Goal: Task Accomplishment & Management: Manage account settings

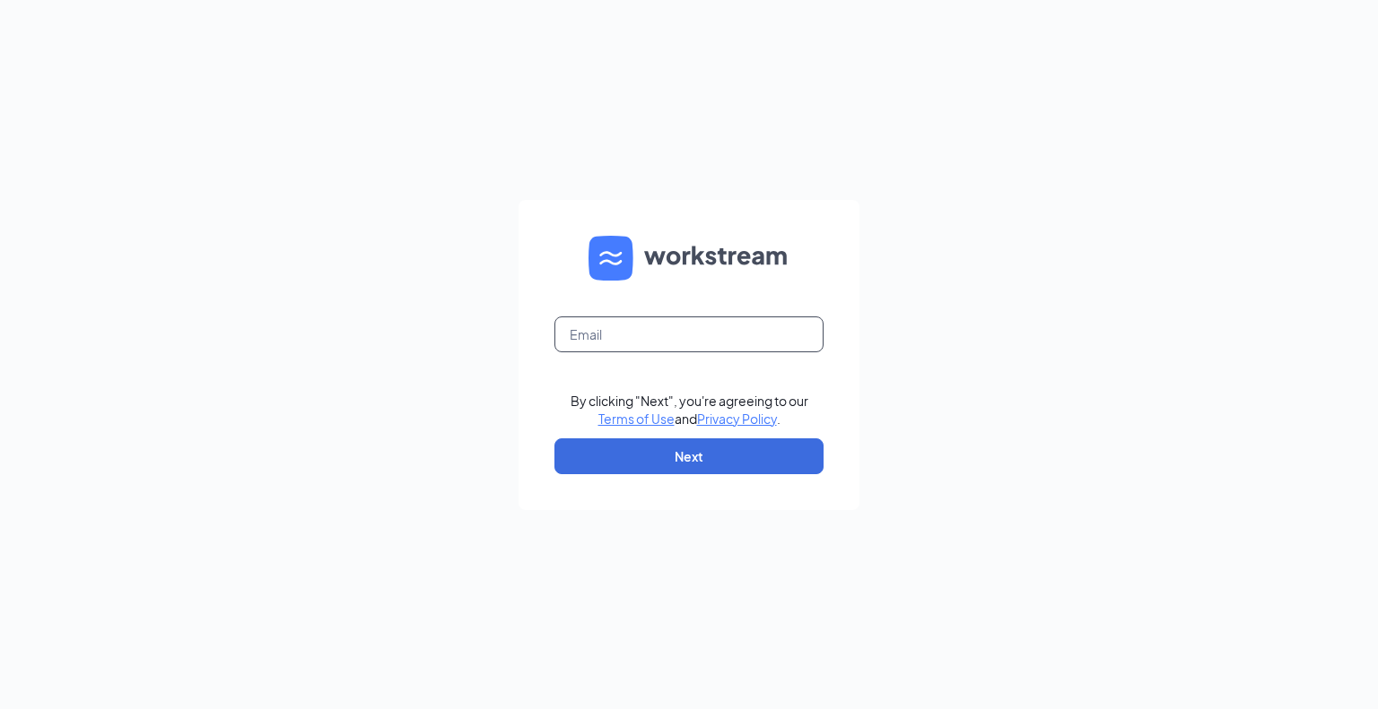
click at [601, 338] on input "text" at bounding box center [688, 335] width 269 height 36
type input "athompson@caveenterprises.com"
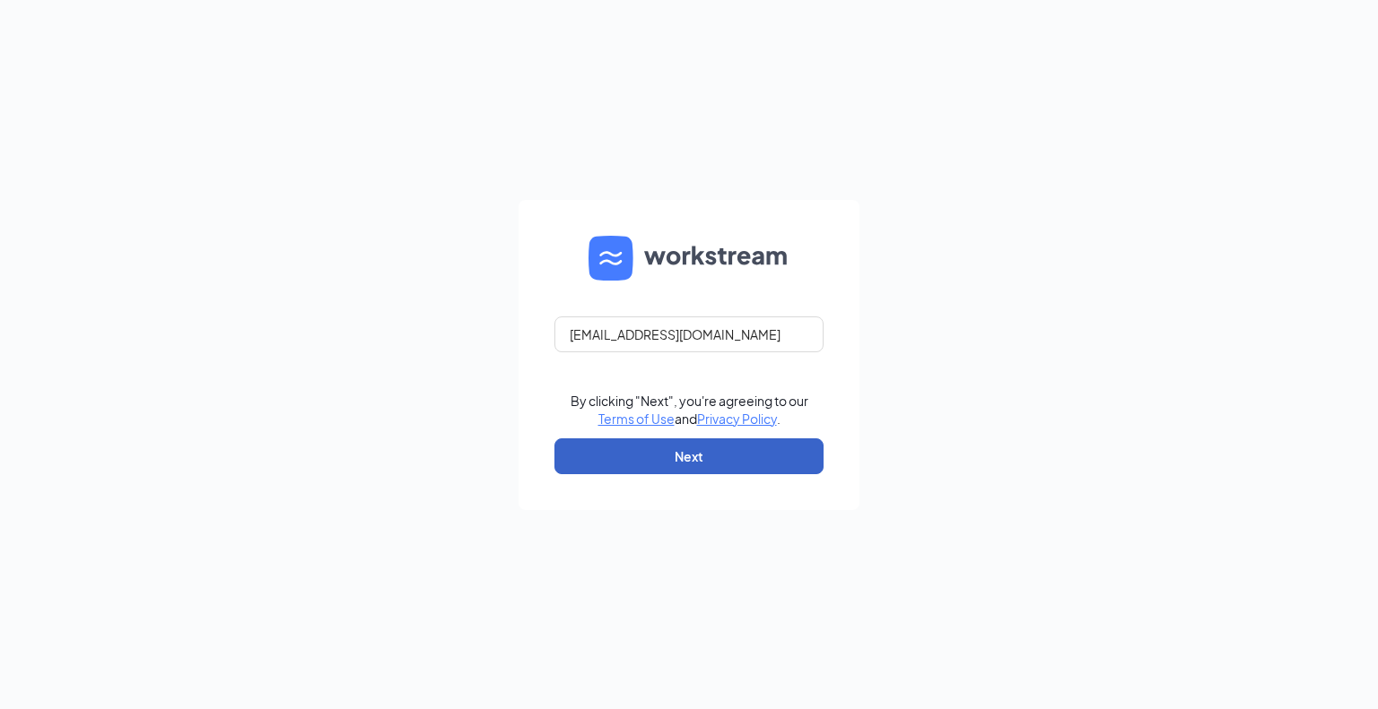
click at [678, 455] on button "Next" at bounding box center [688, 457] width 269 height 36
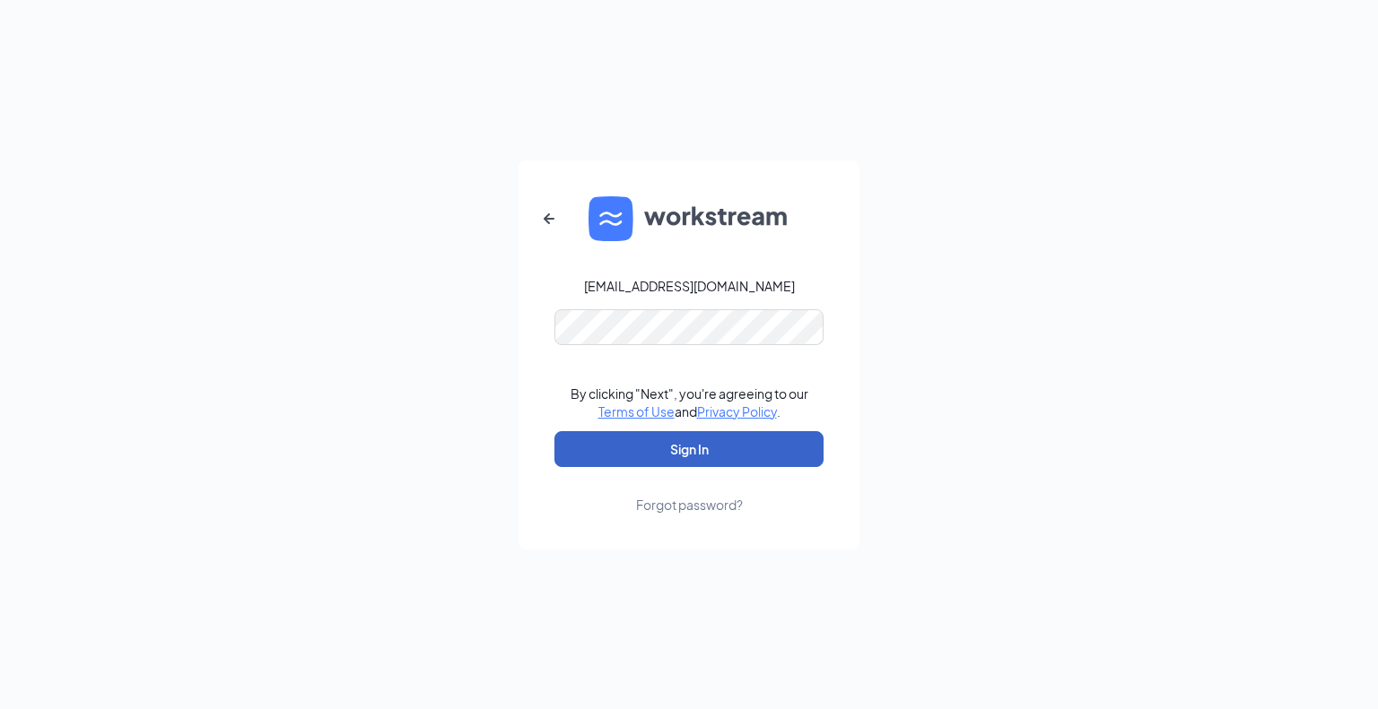
click at [689, 446] on button "Sign In" at bounding box center [688, 449] width 269 height 36
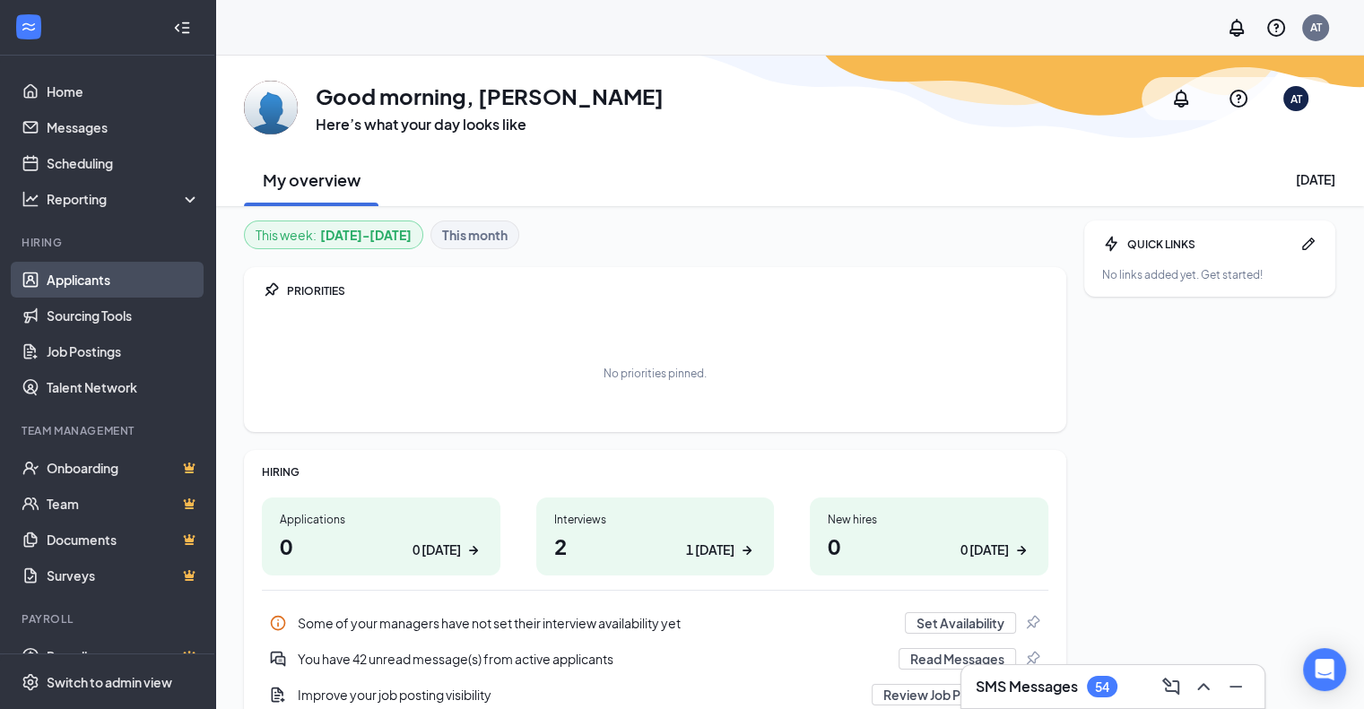
click at [86, 283] on link "Applicants" at bounding box center [123, 280] width 153 height 36
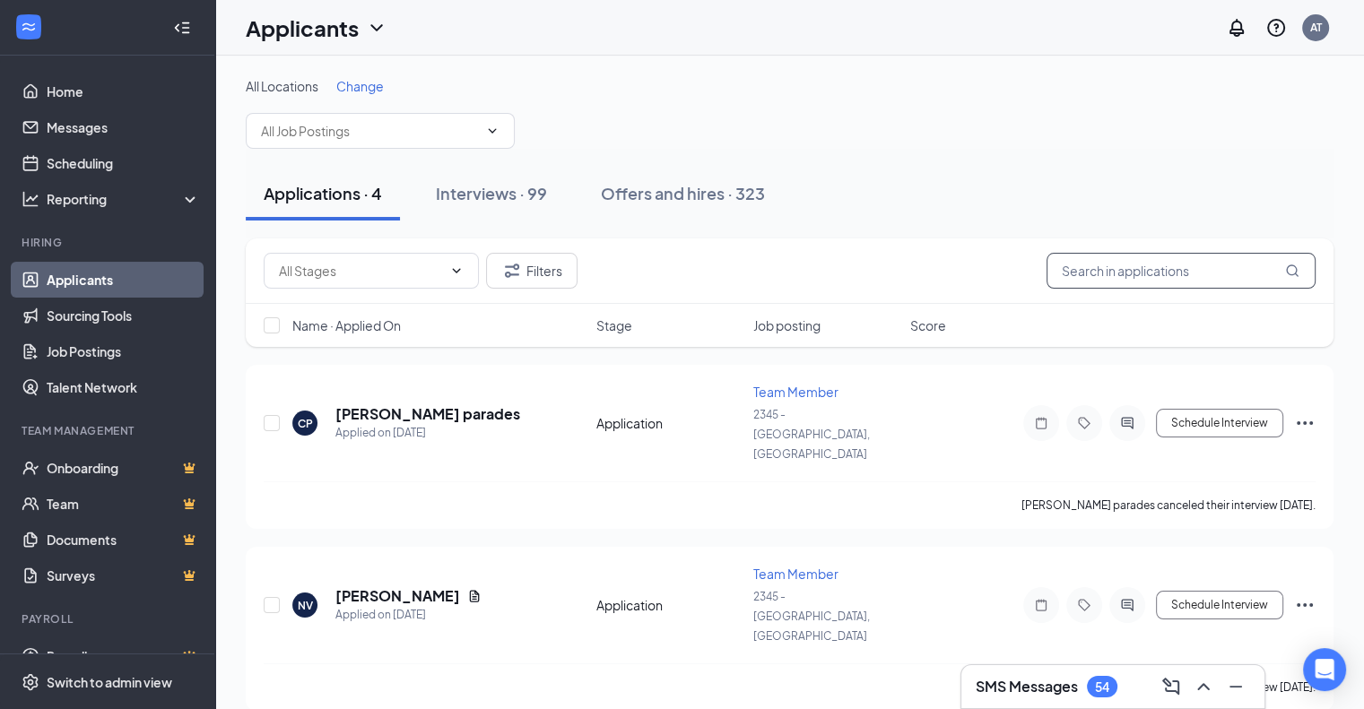
click at [1111, 271] on input "text" at bounding box center [1181, 271] width 269 height 36
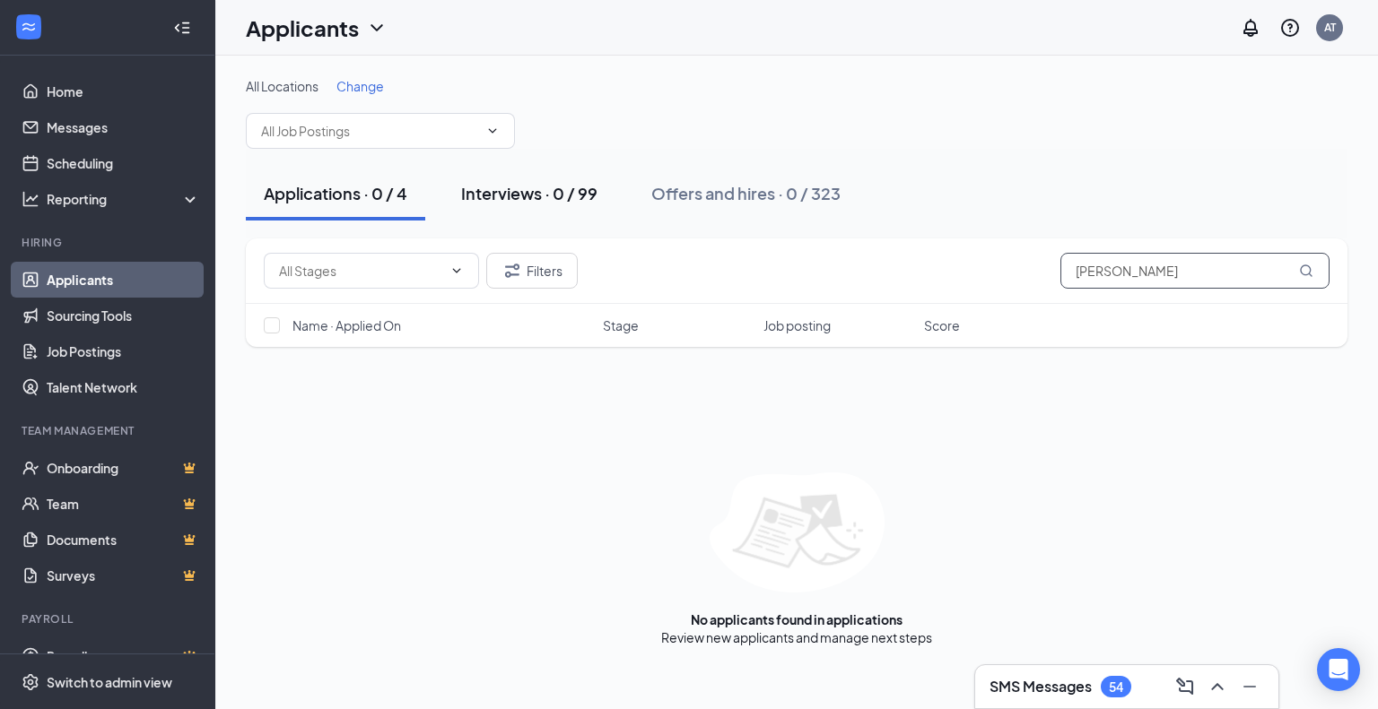
type input "[PERSON_NAME]"
click at [563, 193] on div "Interviews · 0 / 99" at bounding box center [529, 193] width 136 height 22
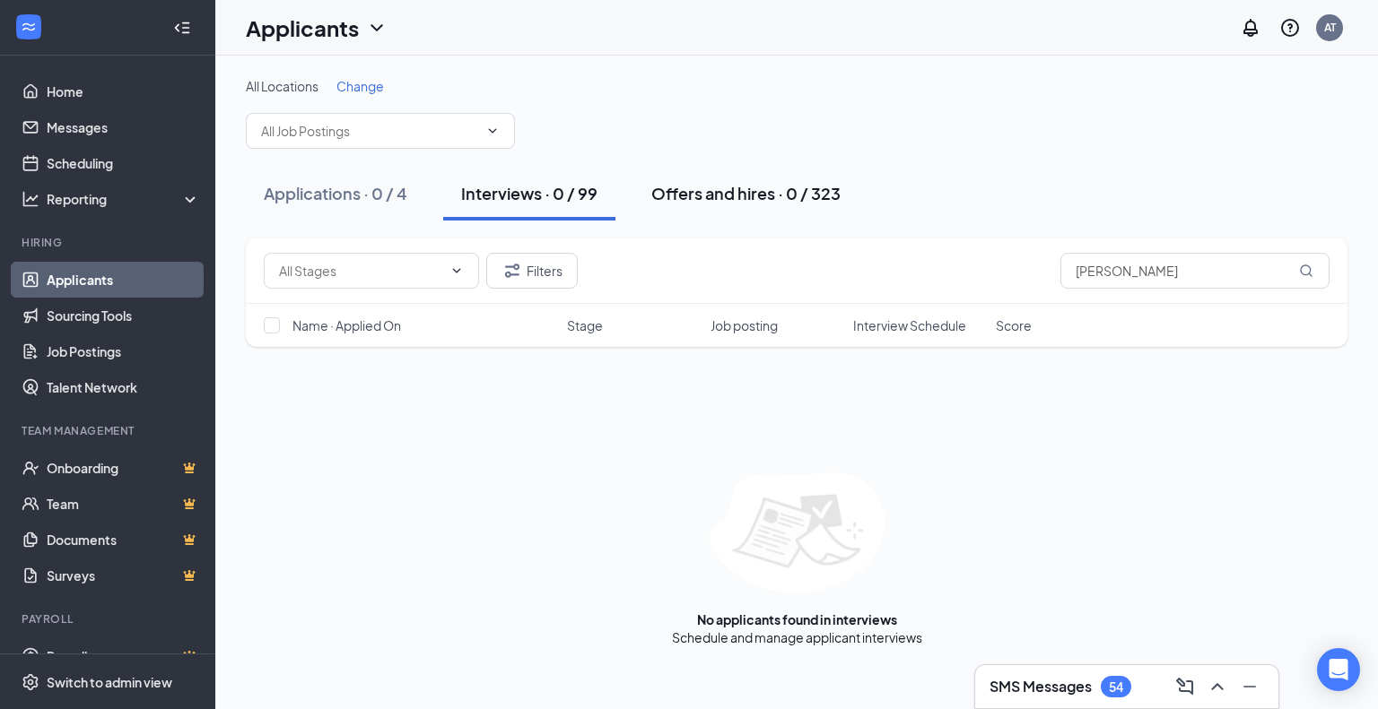
click at [710, 196] on div "Offers and hires · 0 / 323" at bounding box center [745, 193] width 189 height 22
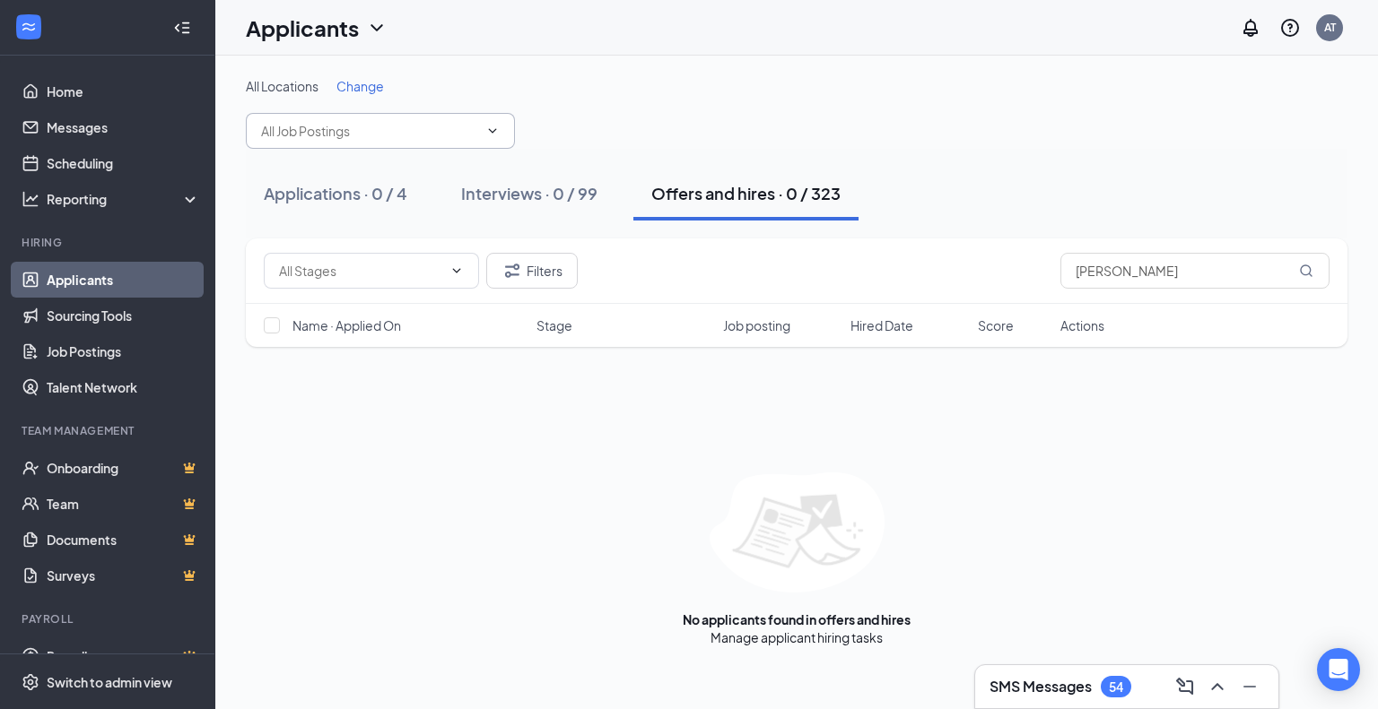
click at [379, 128] on input "text" at bounding box center [369, 131] width 217 height 20
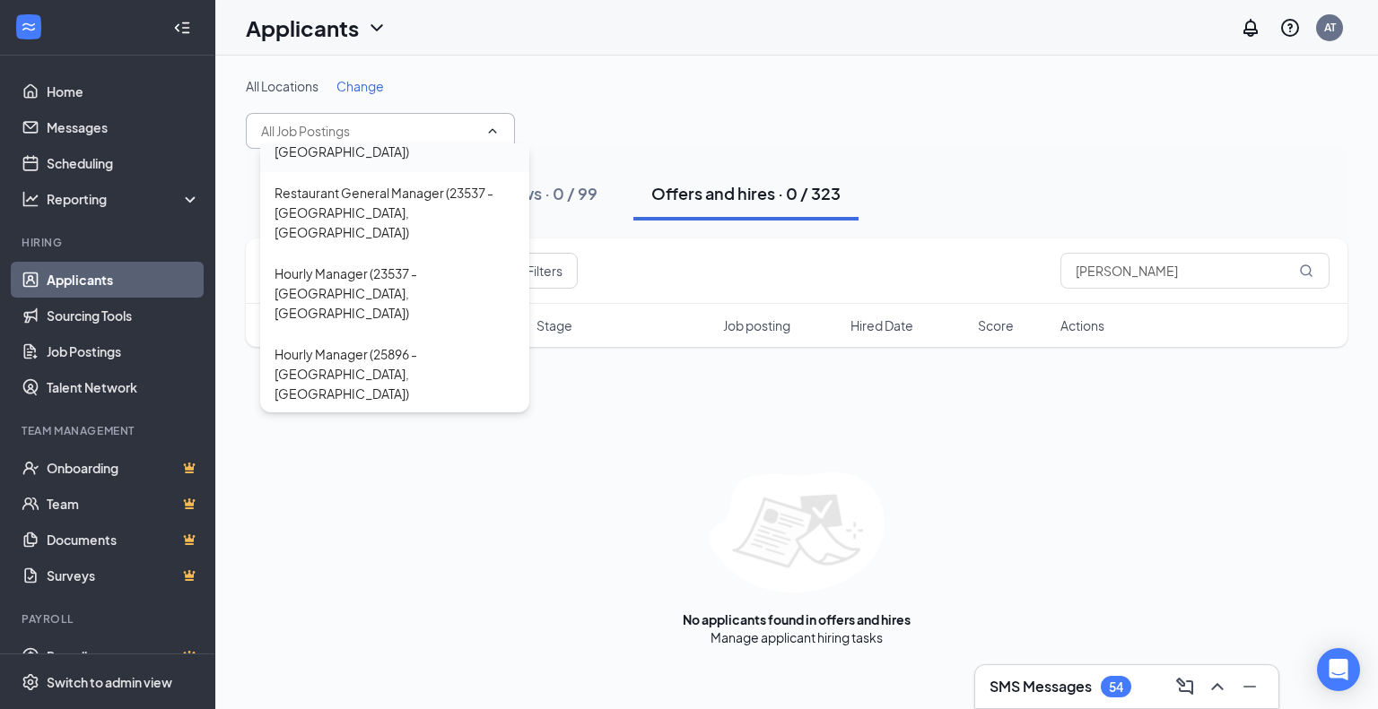
scroll to position [807, 0]
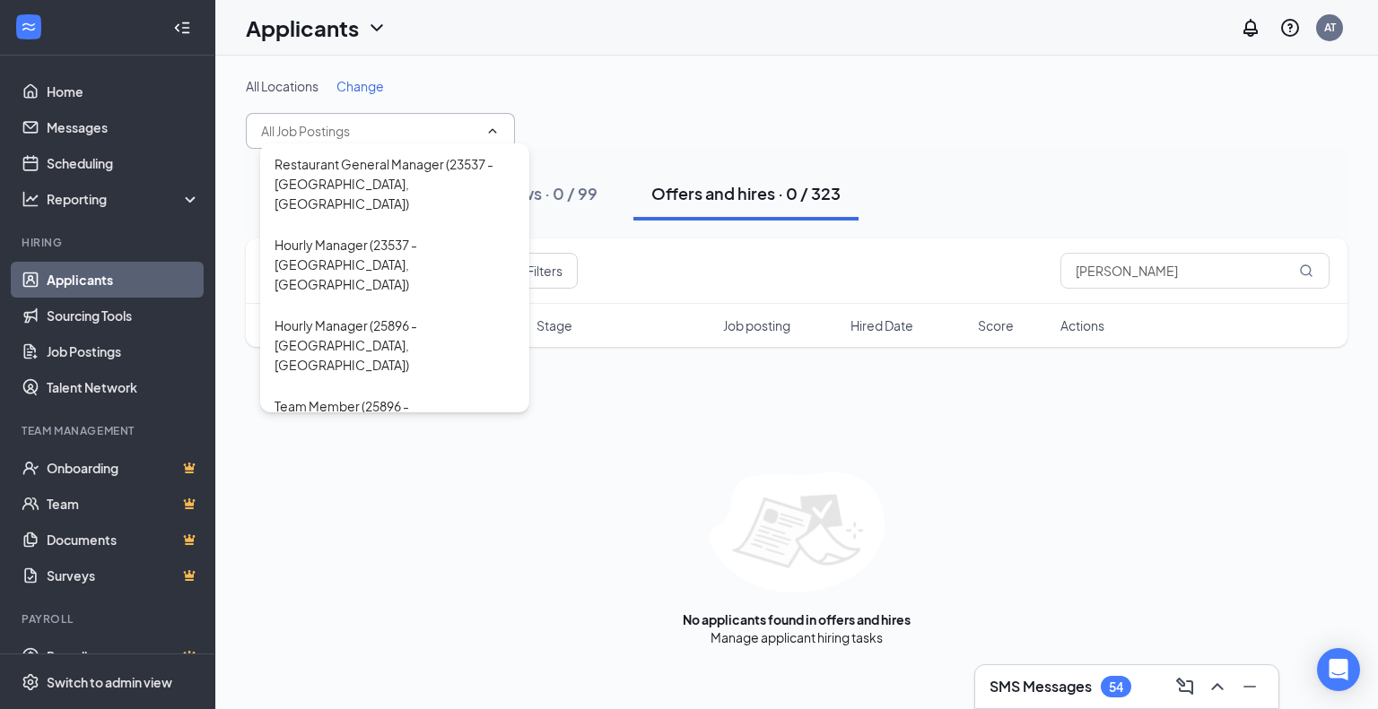
click at [375, 639] on div "Team Member (2746 - [GEOGRAPHIC_DATA], [GEOGRAPHIC_DATA])" at bounding box center [394, 668] width 240 height 59
type input "Team Member (2746 - [GEOGRAPHIC_DATA], [GEOGRAPHIC_DATA])"
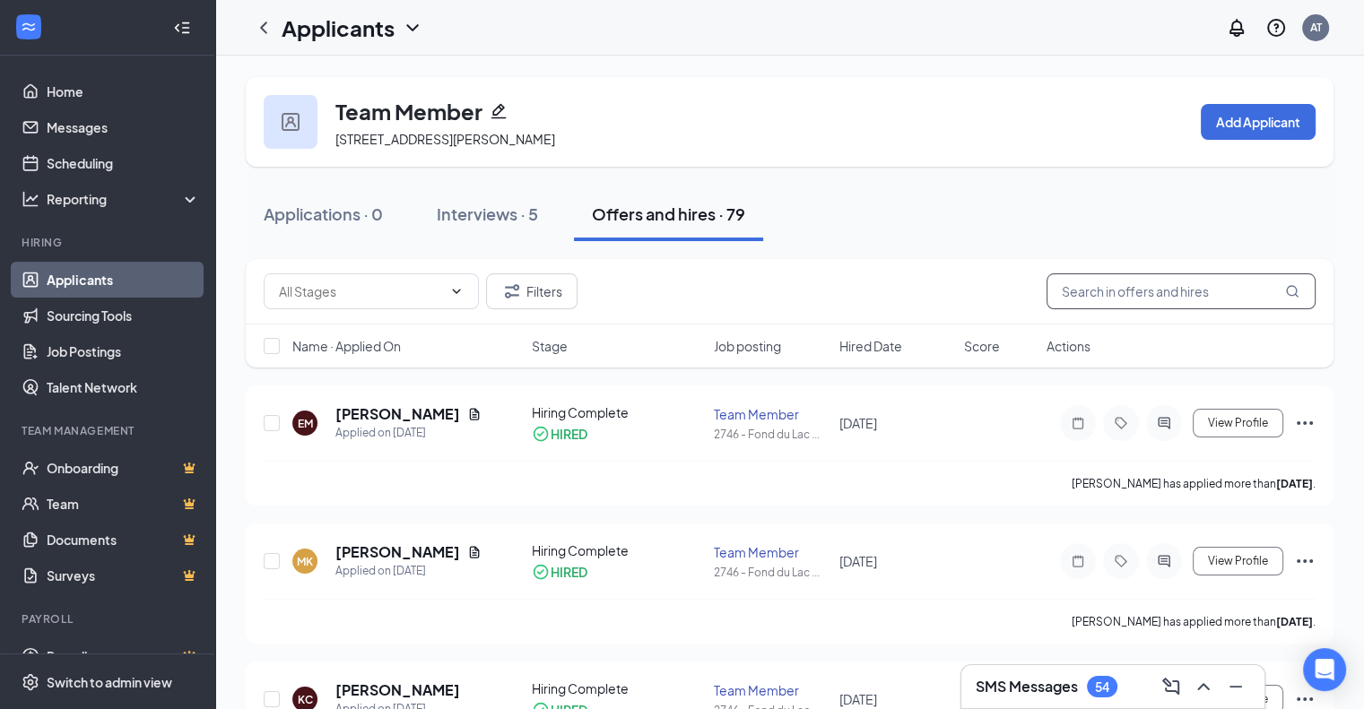
click at [1123, 287] on input "text" at bounding box center [1181, 292] width 269 height 36
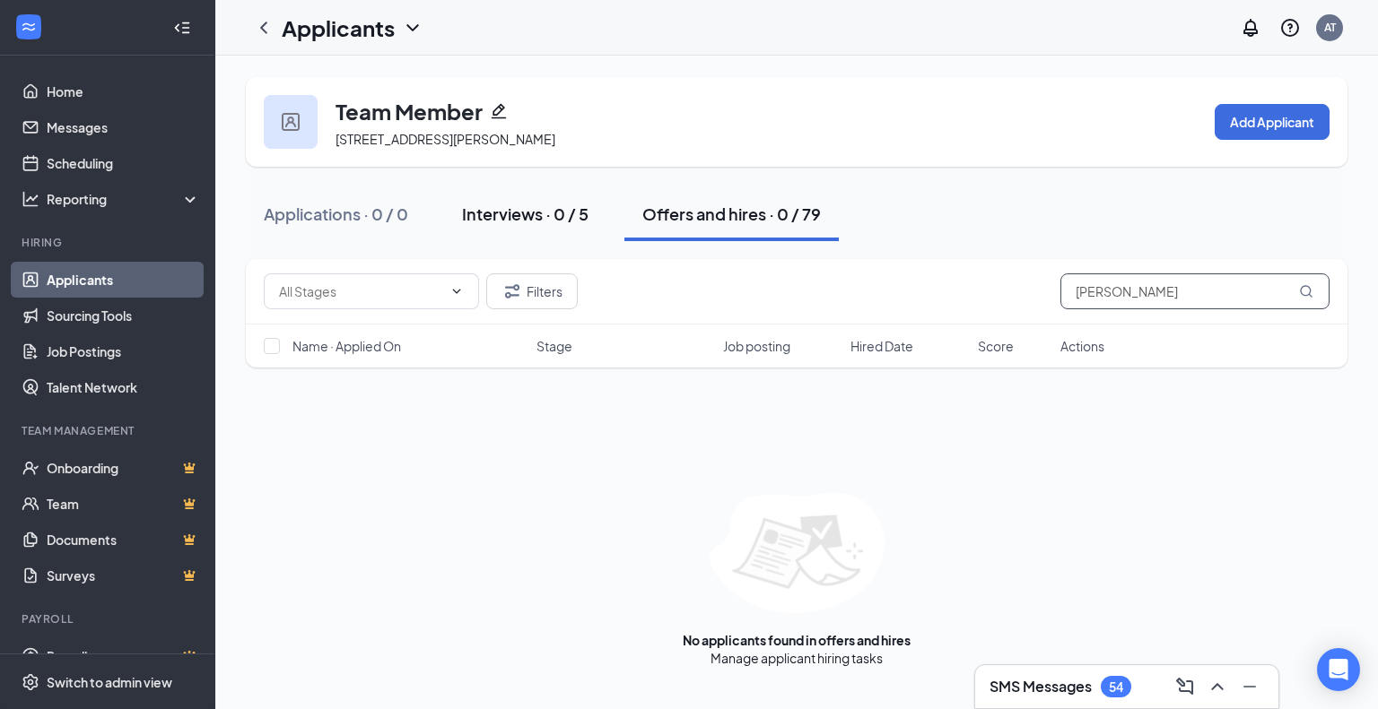
type input "[PERSON_NAME]"
click at [521, 222] on div "Interviews · 0 / 5" at bounding box center [525, 214] width 126 height 22
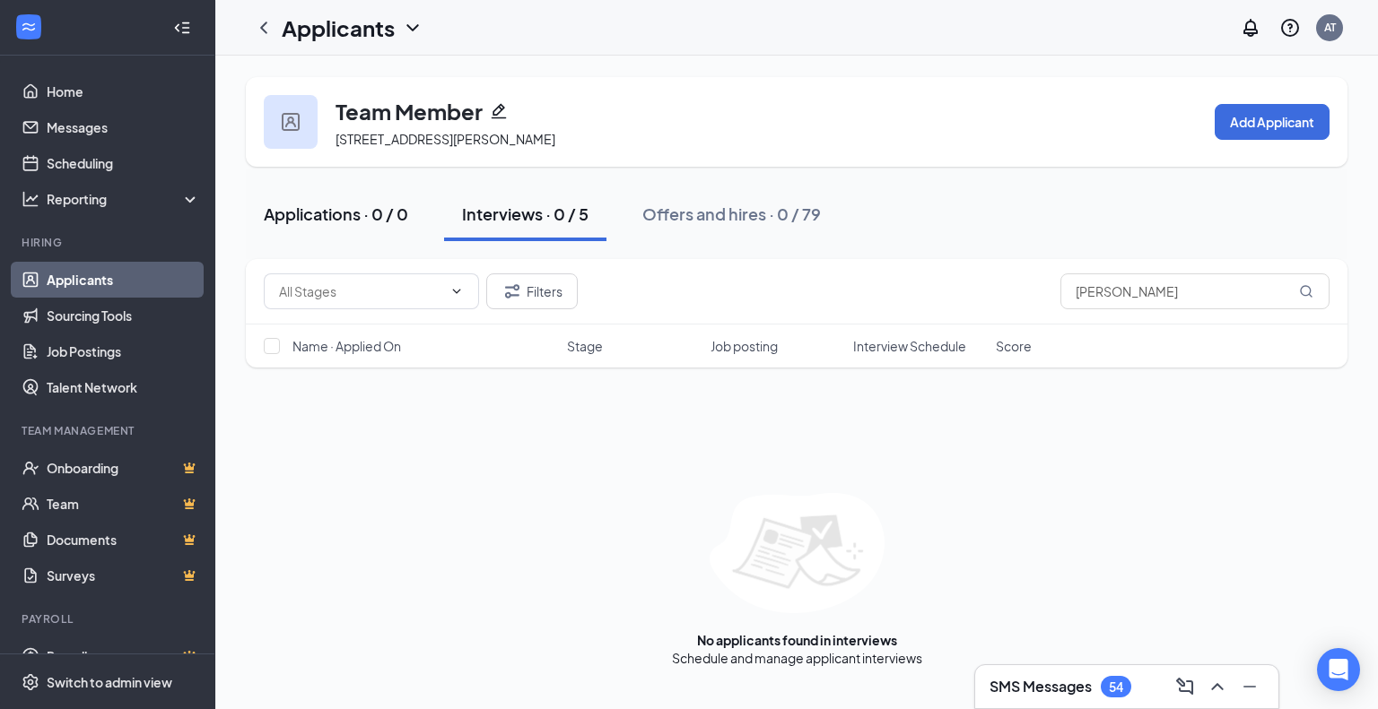
click at [359, 213] on div "Applications · 0 / 0" at bounding box center [336, 214] width 144 height 22
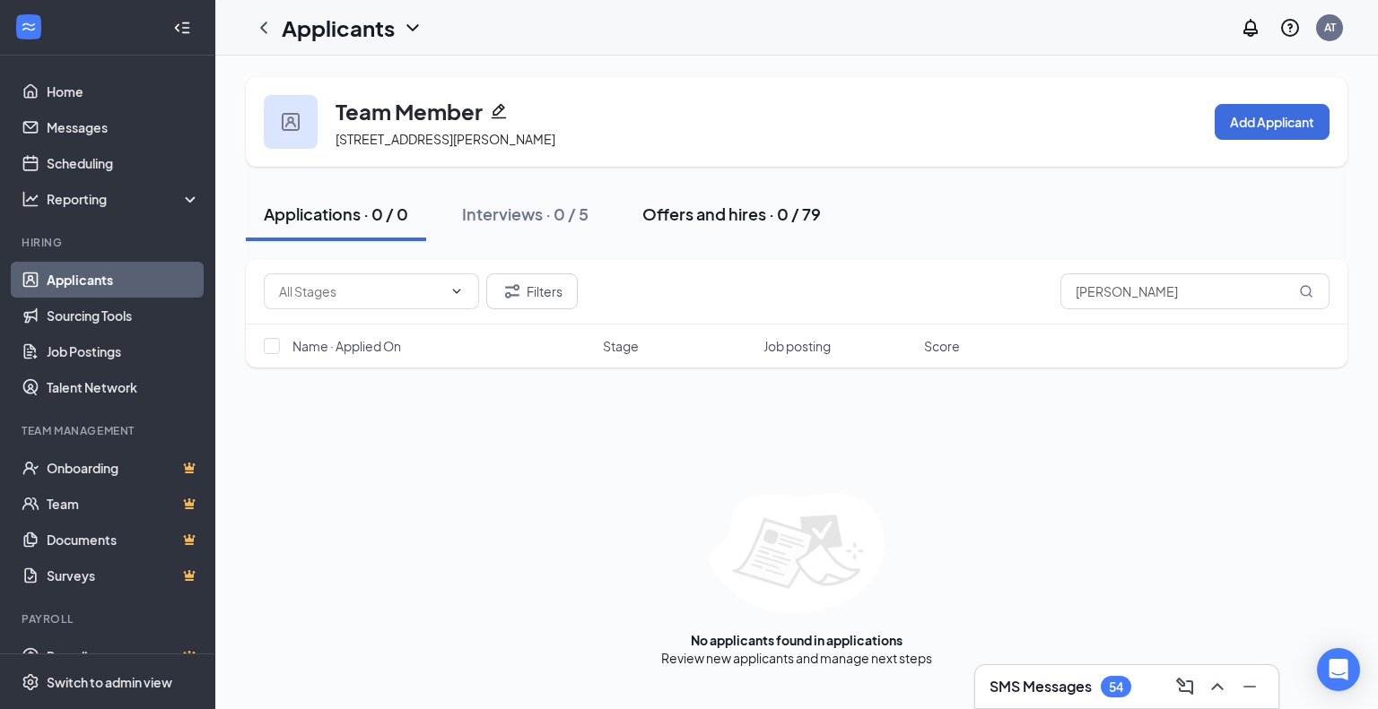
click at [716, 215] on div "Offers and hires · 0 / 79" at bounding box center [731, 214] width 178 height 22
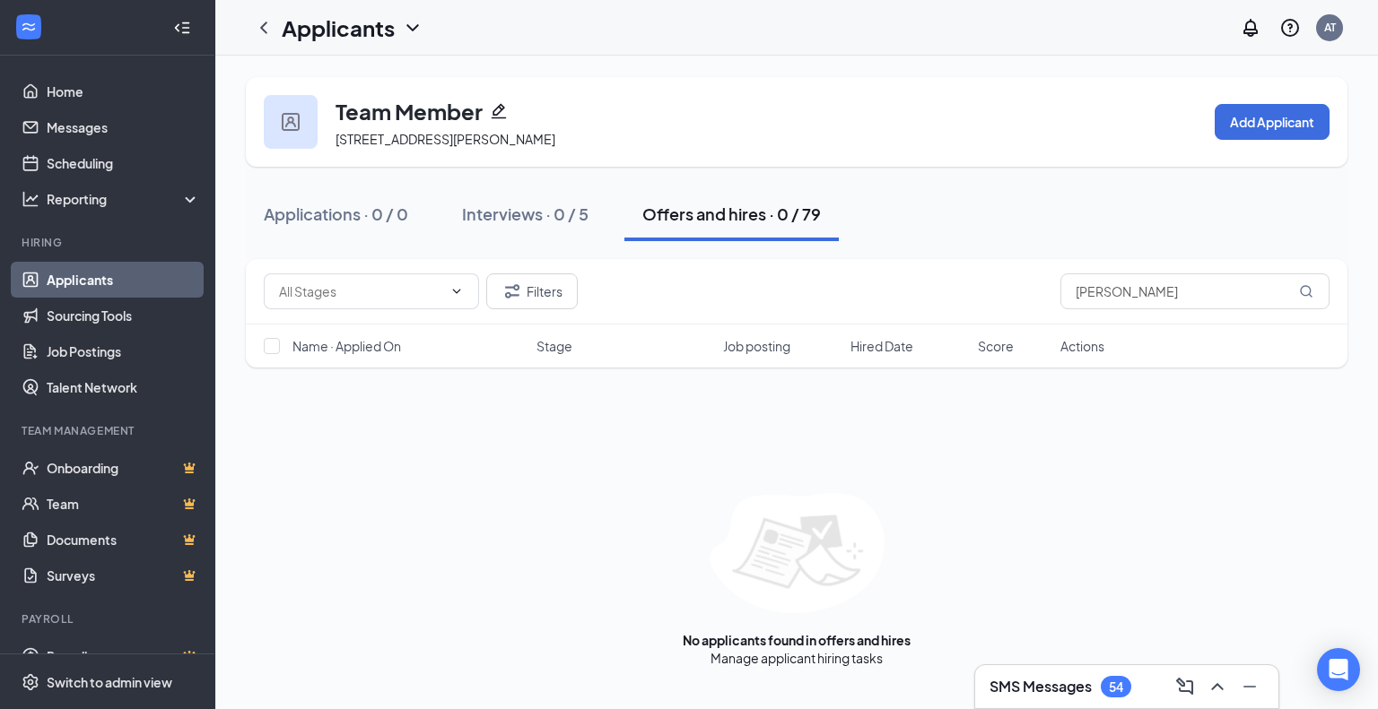
click at [1063, 117] on div "Team Member [STREET_ADDRESS][PERSON_NAME] Add Applicant" at bounding box center [796, 122] width 1101 height 90
drag, startPoint x: 526, startPoint y: 207, endPoint x: 502, endPoint y: 208, distance: 24.2
click at [526, 207] on div "Interviews · 0 / 5" at bounding box center [525, 214] width 126 height 22
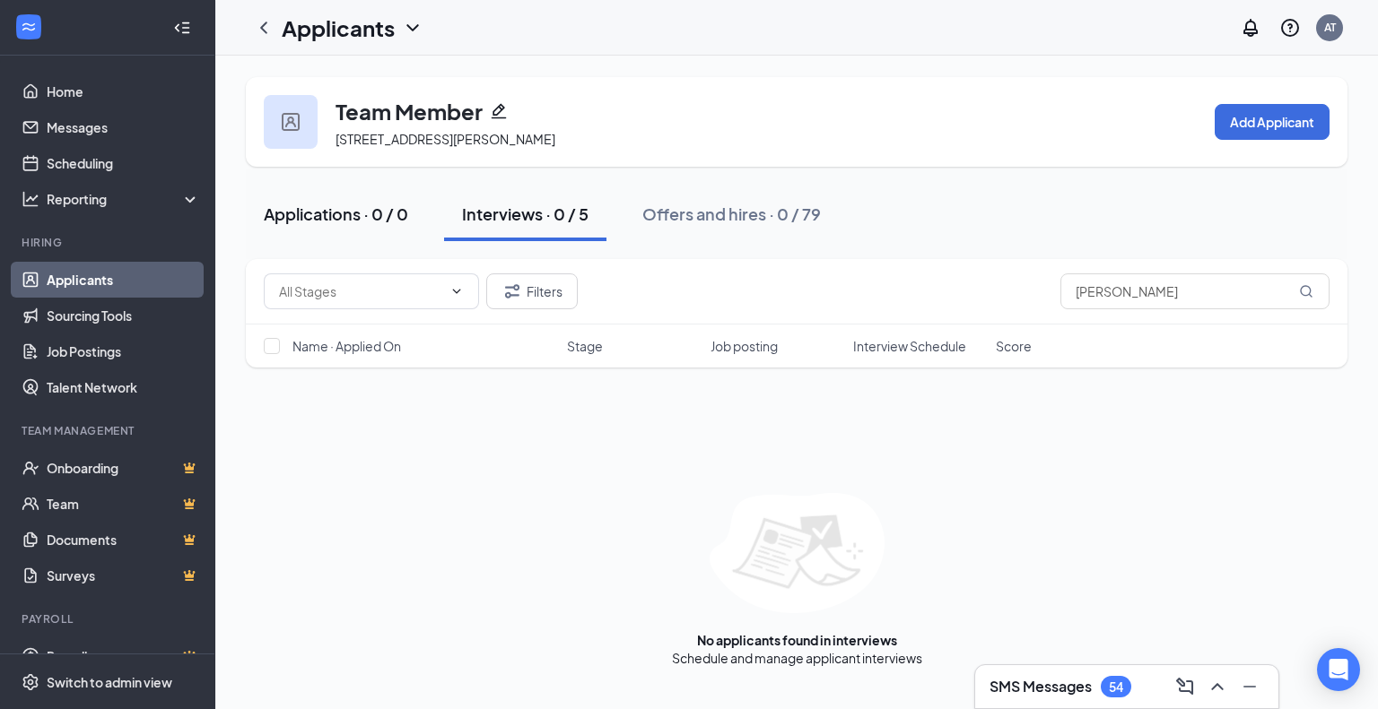
click at [326, 211] on div "Applications · 0 / 0" at bounding box center [336, 214] width 144 height 22
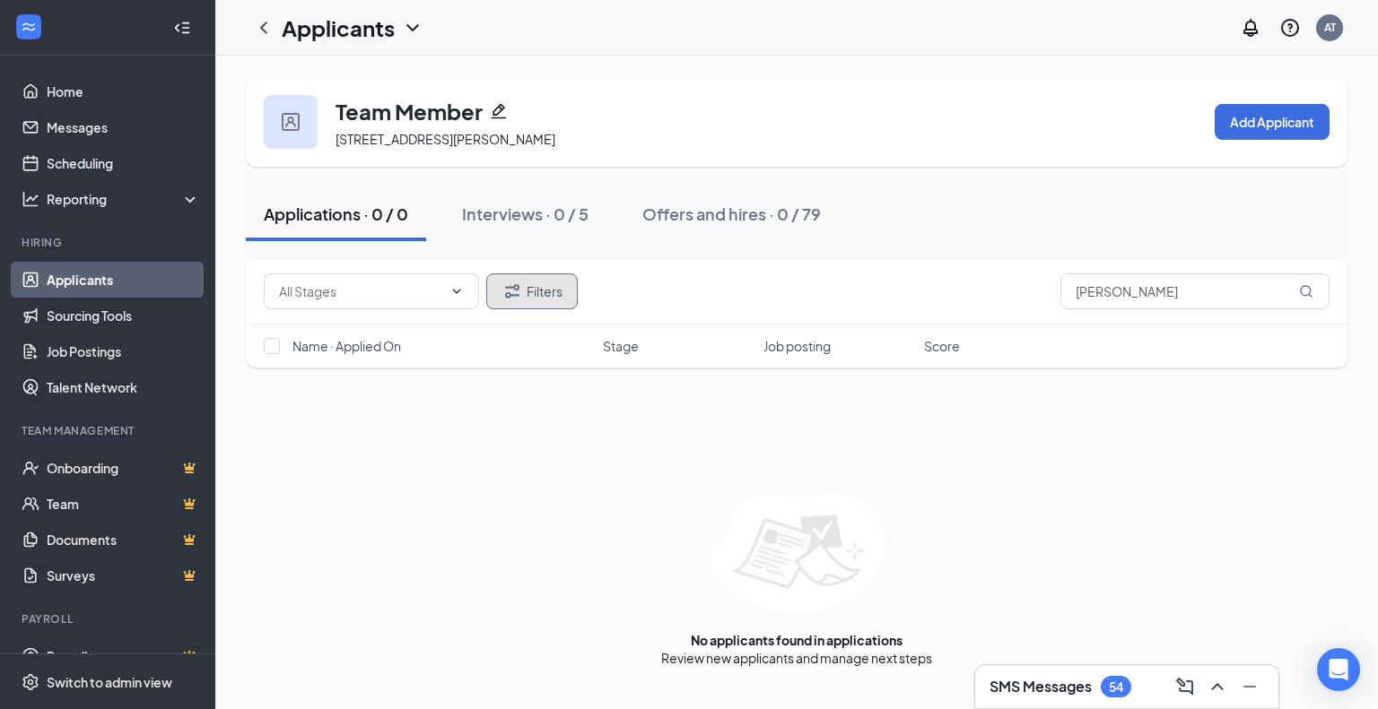
click at [535, 286] on button "Filters" at bounding box center [531, 292] width 91 height 36
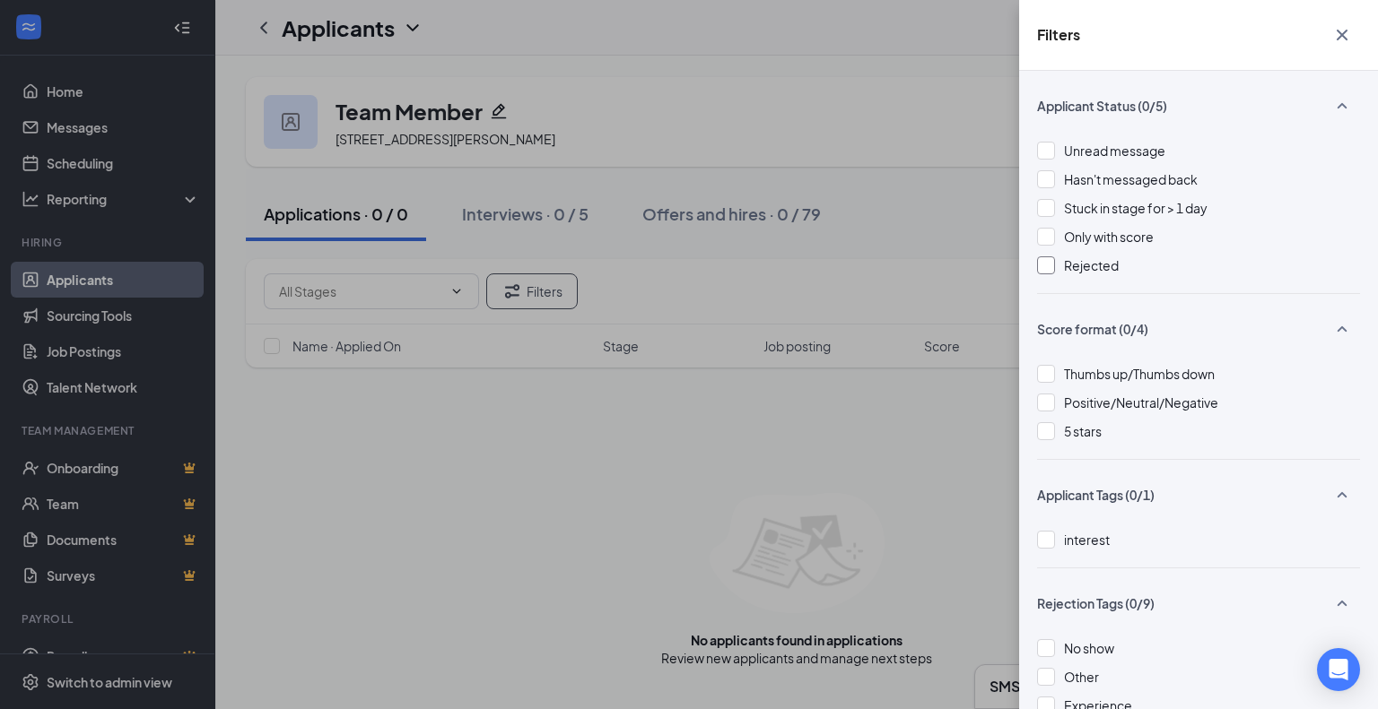
click at [1046, 269] on div at bounding box center [1046, 266] width 18 height 18
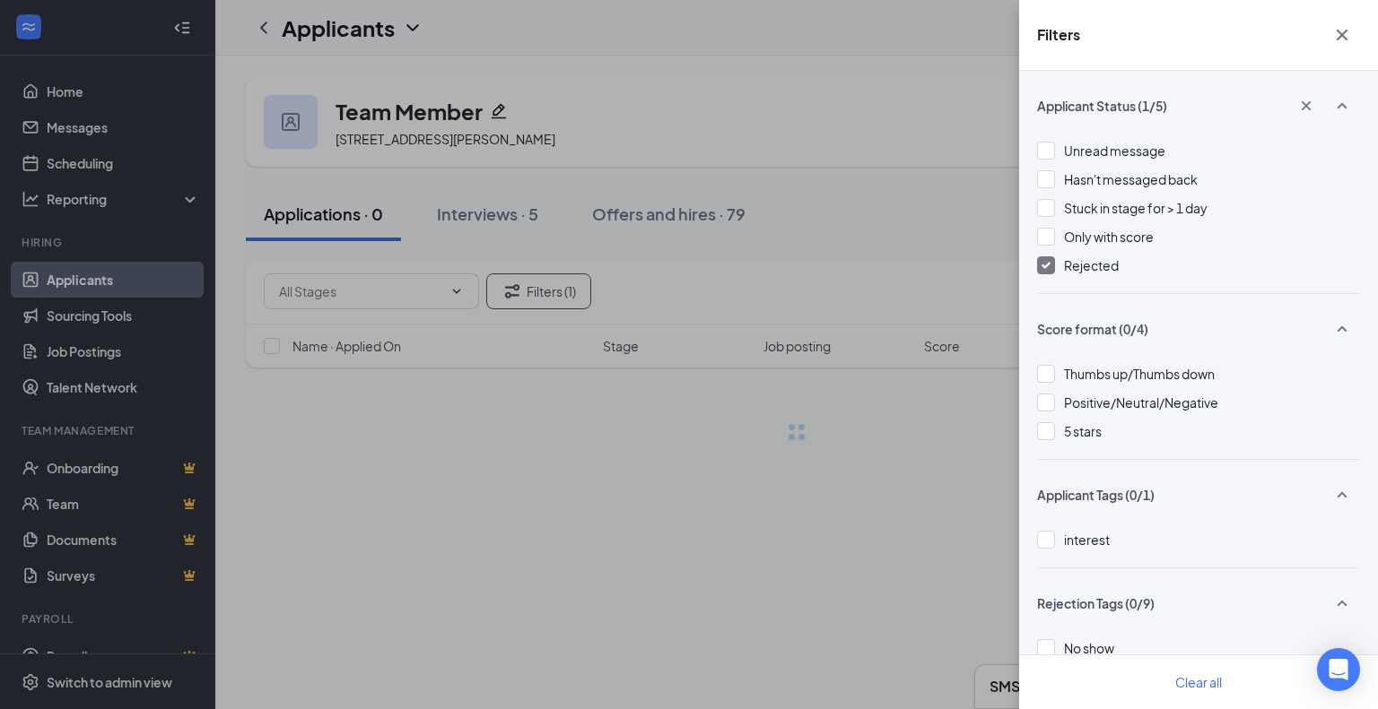
click at [897, 108] on div "Filters Applicant Status (1/5) Unread message Hasn't messaged back Stuck in sta…" at bounding box center [689, 354] width 1378 height 709
click at [521, 446] on div "Filters Applicant Status (1/5) Unread message Hasn't messaged back Stuck in sta…" at bounding box center [689, 354] width 1378 height 709
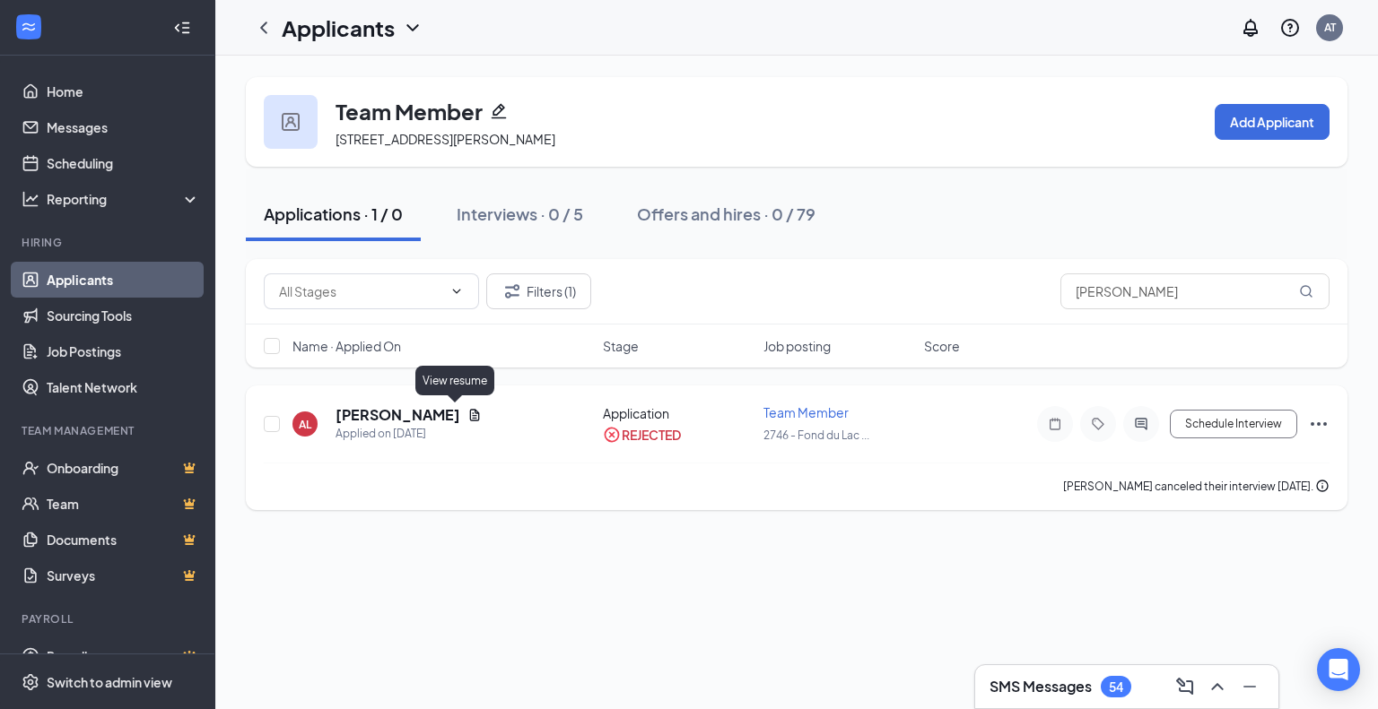
click at [467, 413] on icon "Document" at bounding box center [474, 415] width 14 height 14
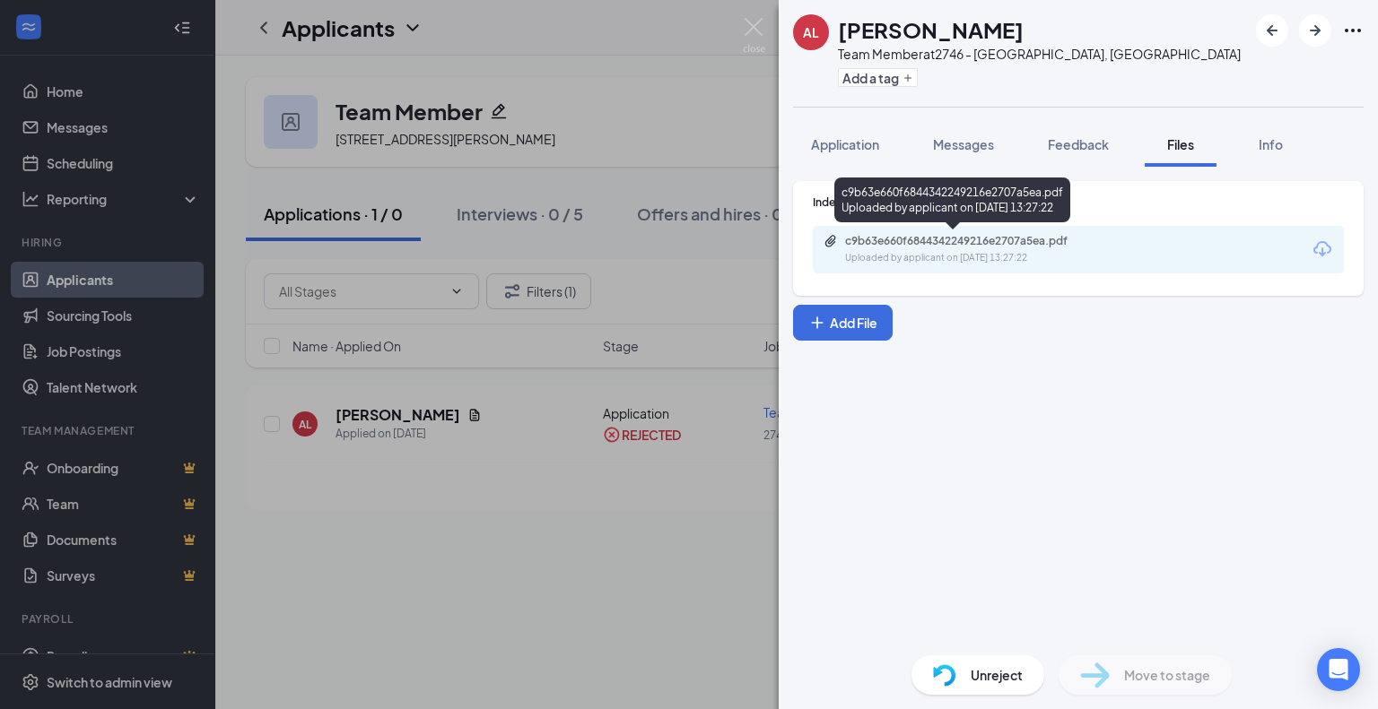
click at [961, 242] on div "c9b63e660f6844342249216e2707a5ea.pdf" at bounding box center [970, 241] width 251 height 14
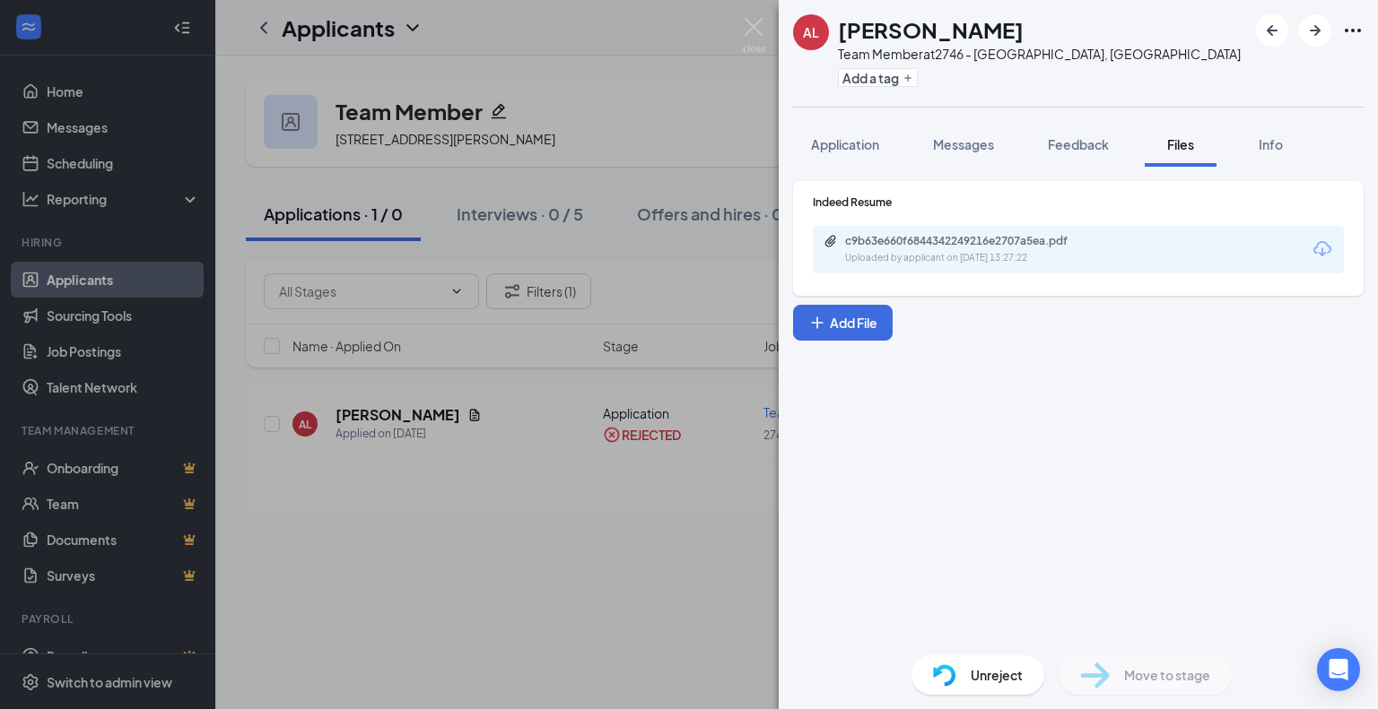
click at [714, 77] on div "AL [PERSON_NAME] Team Member at [STREET_ADDRESS] Add a tag Application Messages…" at bounding box center [689, 354] width 1378 height 709
